Goal: Task Accomplishment & Management: Use online tool/utility

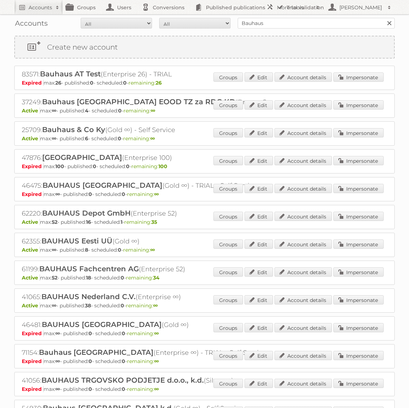
click at [309, 30] on div "Accounts All Active Expired Pending All Paid Trials Self service Bauhaus Search" at bounding box center [204, 23] width 381 height 18
click at [309, 28] on input "Bauhaus" at bounding box center [316, 23] width 157 height 11
type input "Action PIA"
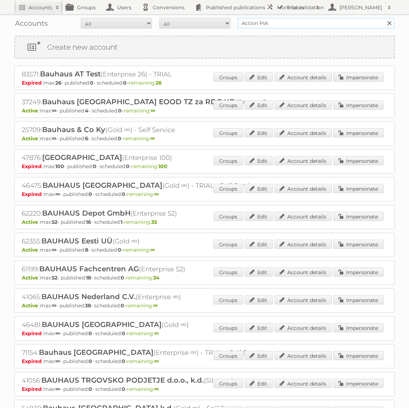
click at [384, 18] on input "Search" at bounding box center [389, 23] width 11 height 11
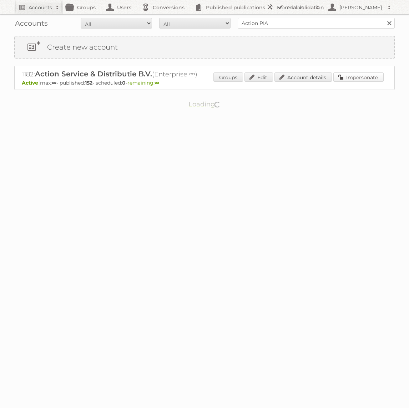
click at [372, 76] on link "Impersonate" at bounding box center [359, 77] width 50 height 9
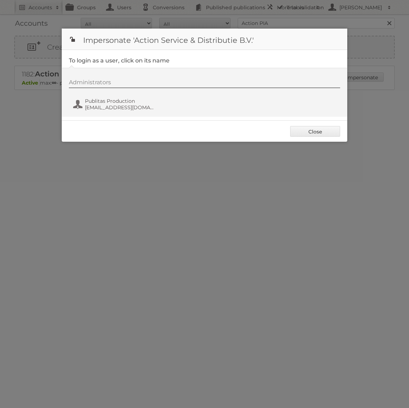
click at [136, 112] on div "Administrators Publitas Production [EMAIL_ADDRESS][DOMAIN_NAME]" at bounding box center [208, 96] width 279 height 34
click at [135, 95] on div "Administrators Publitas Production [EMAIL_ADDRESS][DOMAIN_NAME]" at bounding box center [208, 96] width 279 height 34
click at [135, 101] on span "Publitas Production" at bounding box center [119, 101] width 69 height 6
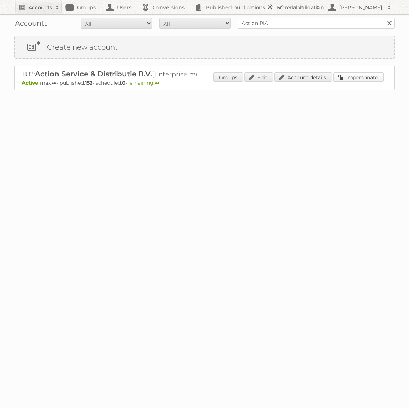
click at [347, 77] on link "Impersonate" at bounding box center [359, 77] width 50 height 9
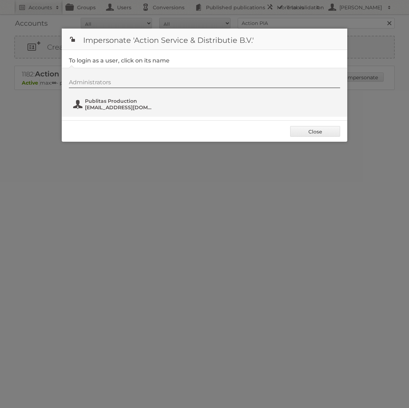
click at [137, 98] on span "Publitas Production" at bounding box center [119, 101] width 69 height 6
